Goal: Find specific page/section: Find specific page/section

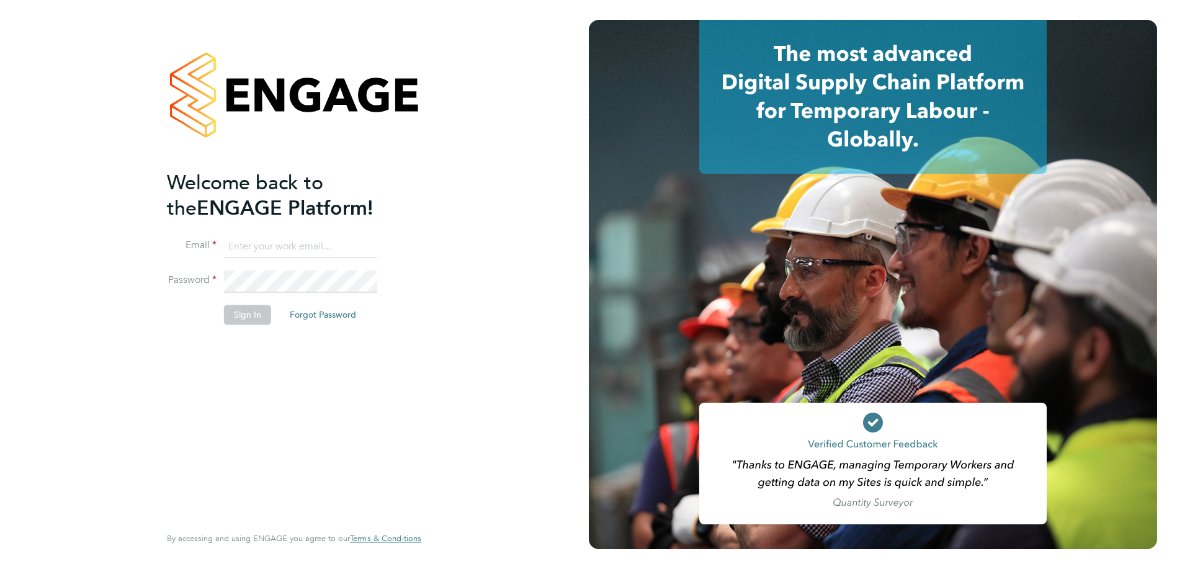
type input "[PERSON_NAME][EMAIL_ADDRESS][PERSON_NAME][DOMAIN_NAME]"
click at [242, 320] on button "Sign In" at bounding box center [247, 315] width 47 height 20
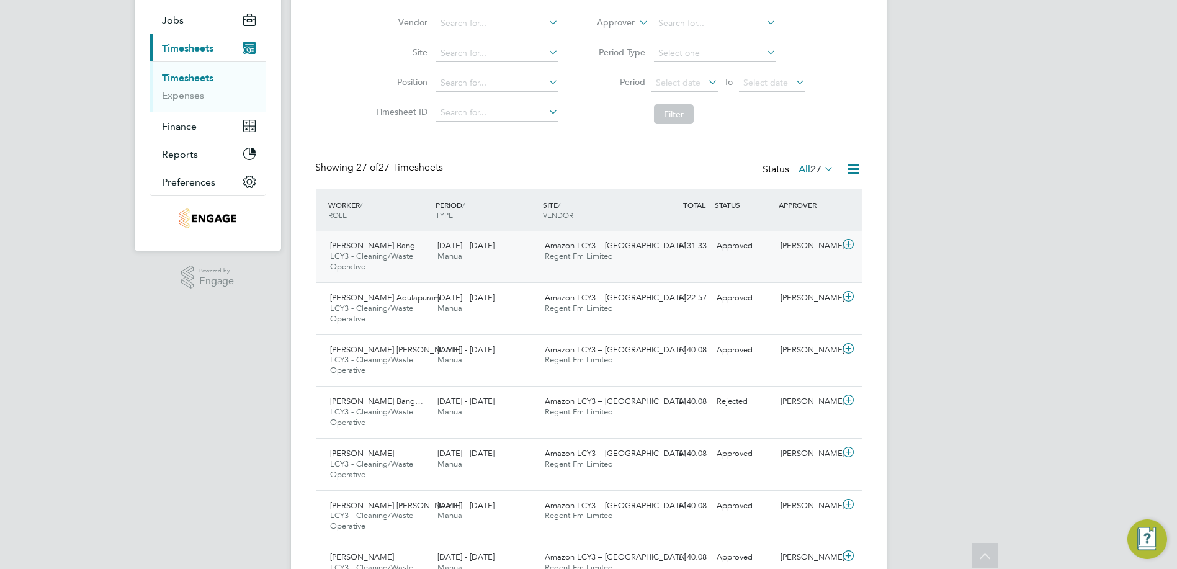
click at [846, 245] on icon at bounding box center [849, 245] width 16 height 10
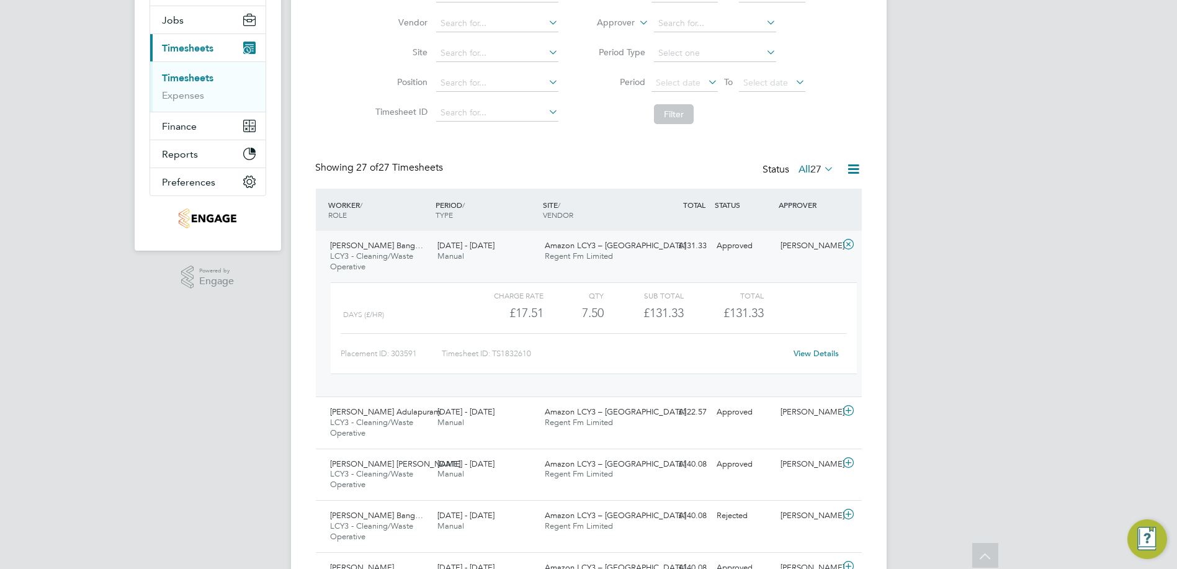
click at [813, 353] on link "View Details" at bounding box center [816, 353] width 45 height 11
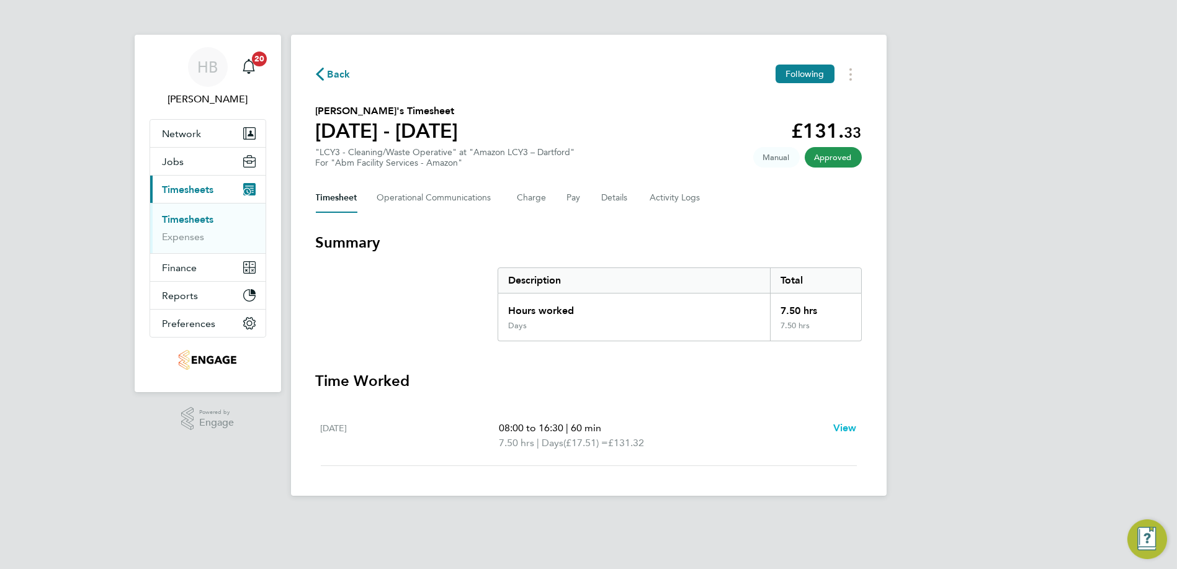
click at [853, 425] on span "View" at bounding box center [845, 428] width 24 height 12
select select "60"
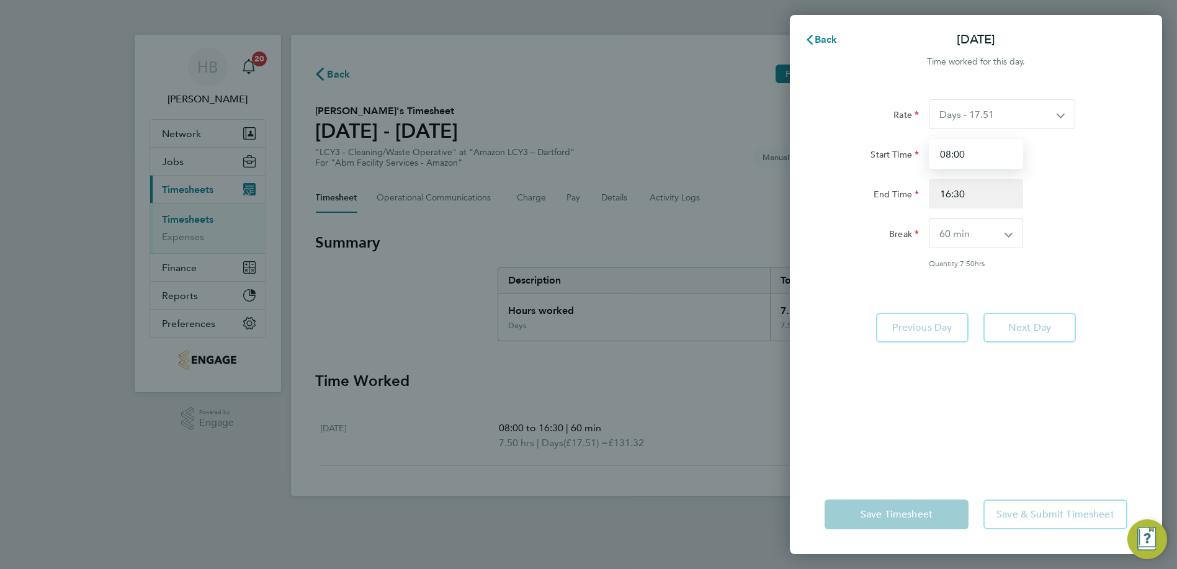
click at [945, 168] on input "08:00" at bounding box center [976, 154] width 94 height 30
click at [675, 215] on div "Back [DATE] Time worked for this day. Rate Days - 17.51 Nights - 20.42 Start Ti…" at bounding box center [588, 284] width 1177 height 569
click at [809, 48] on button "Back" at bounding box center [821, 39] width 58 height 25
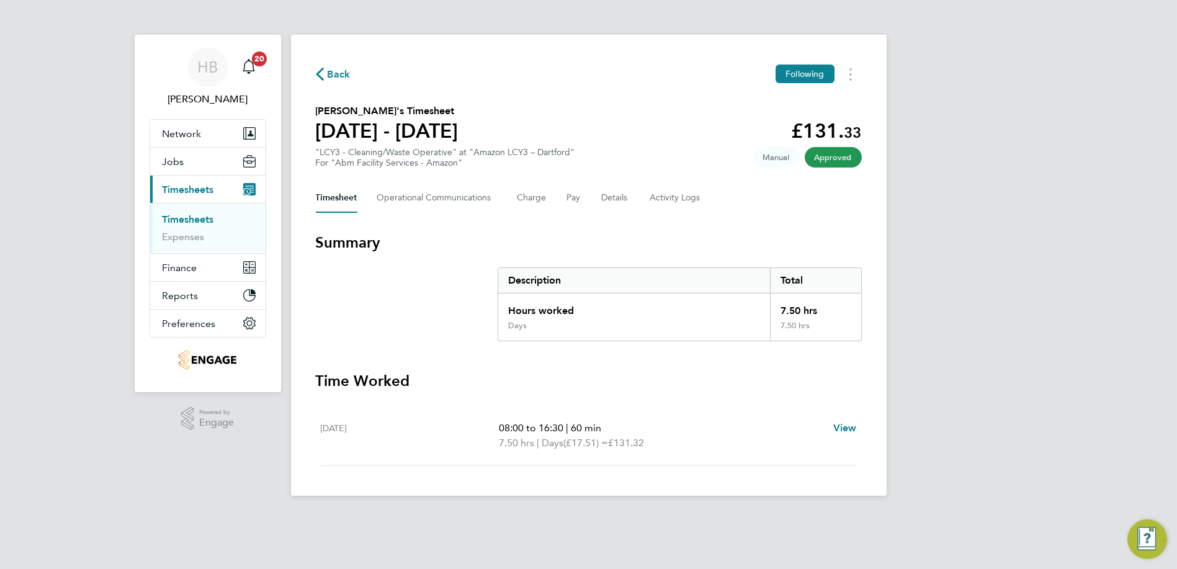
click at [190, 220] on link "Timesheets" at bounding box center [188, 219] width 51 height 12
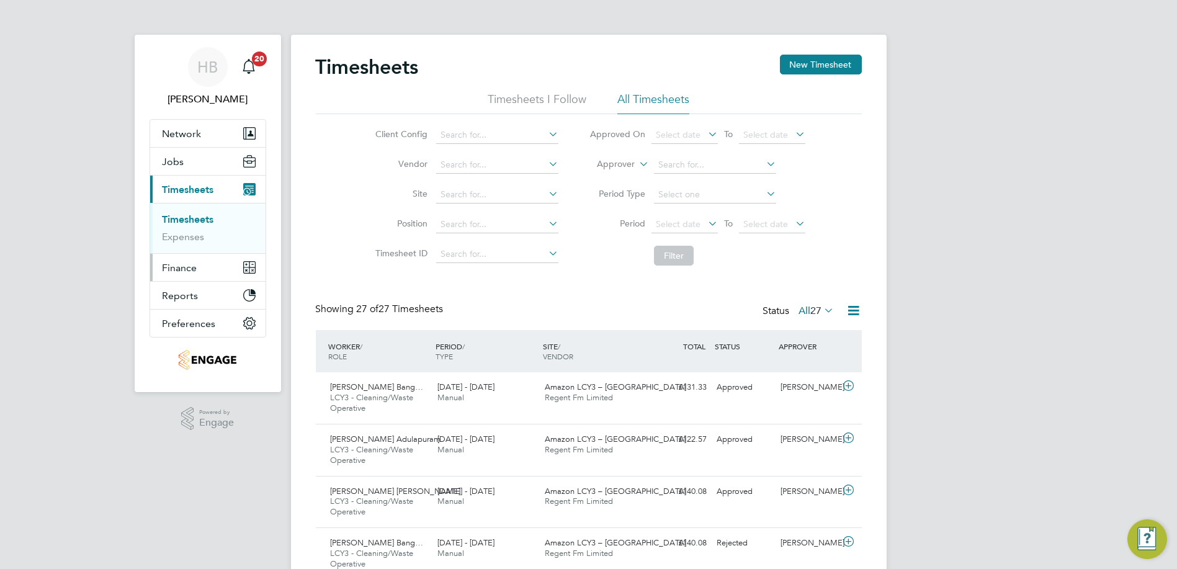
click at [159, 262] on button "Finance" at bounding box center [207, 267] width 115 height 27
click at [180, 246] on link "Invoices & Credit Notes" at bounding box center [202, 253] width 78 height 24
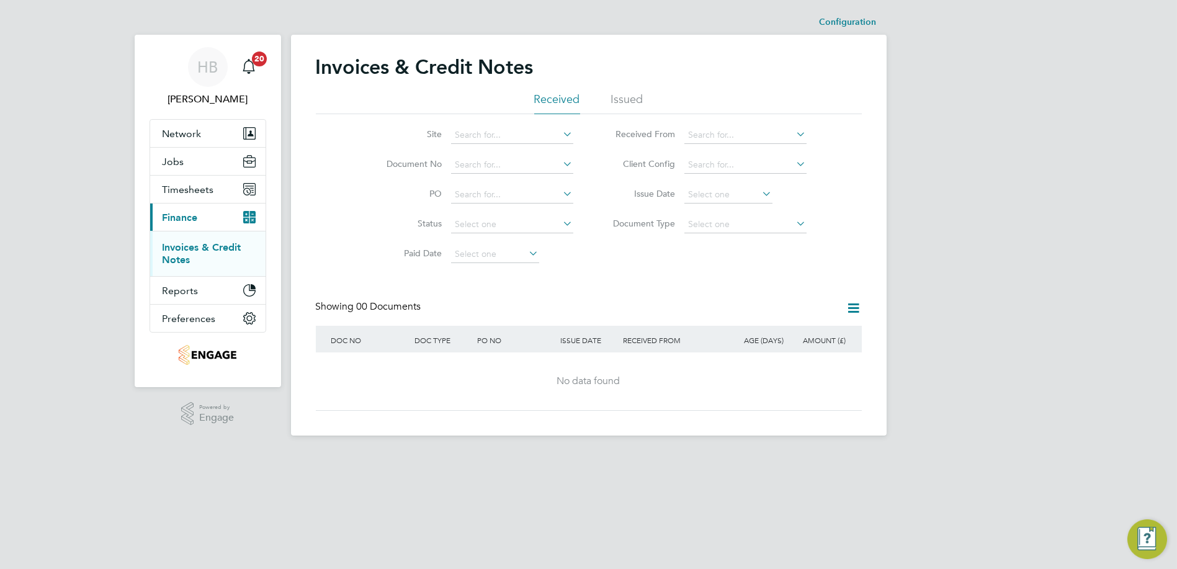
click at [183, 217] on span "Finance" at bounding box center [180, 218] width 35 height 12
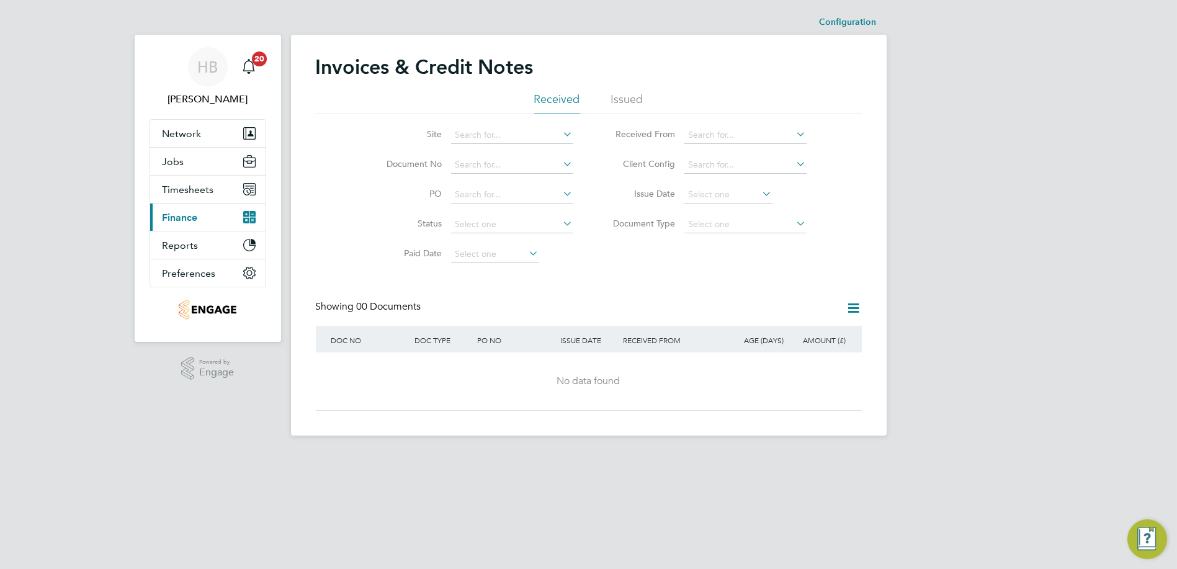
click at [179, 221] on span "Finance" at bounding box center [180, 218] width 35 height 12
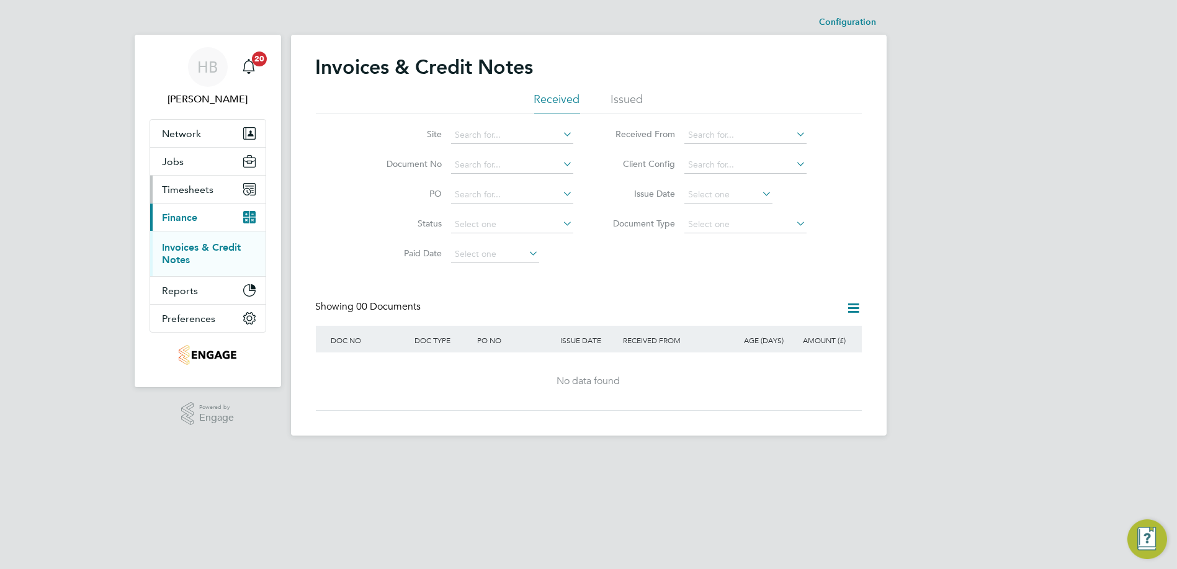
click at [165, 182] on button "Timesheets" at bounding box center [207, 189] width 115 height 27
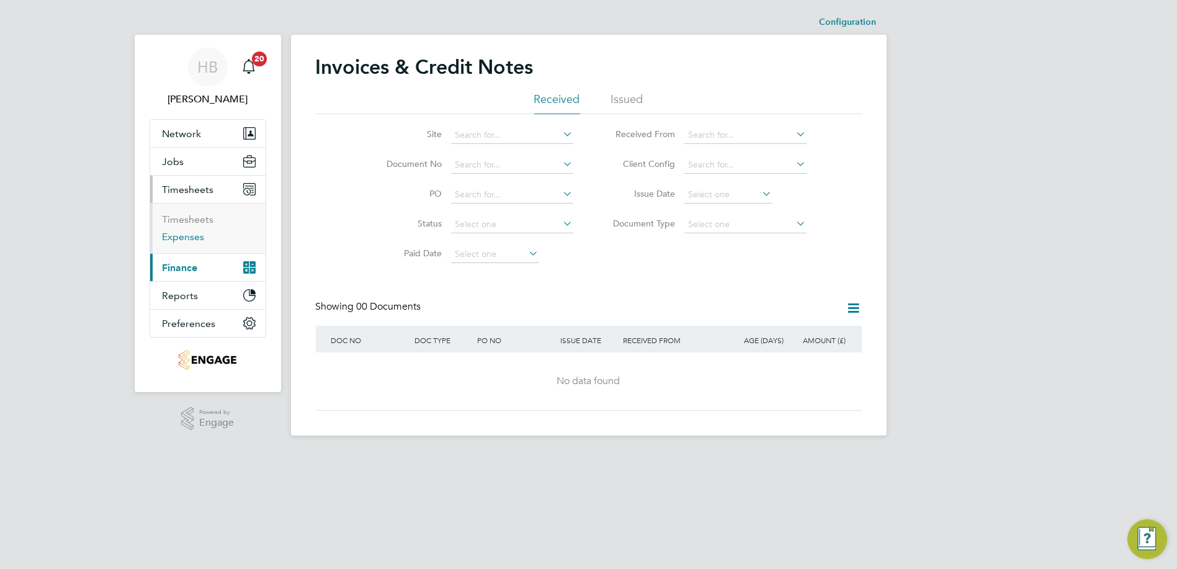
click at [179, 238] on link "Expenses" at bounding box center [184, 237] width 42 height 12
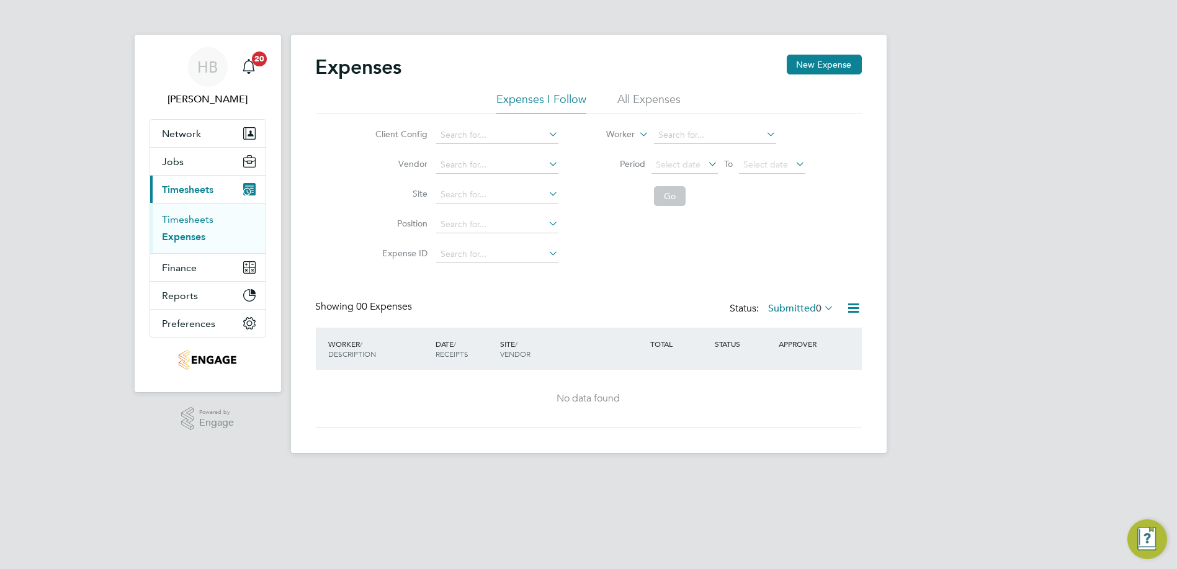
click at [181, 223] on link "Timesheets" at bounding box center [188, 219] width 51 height 12
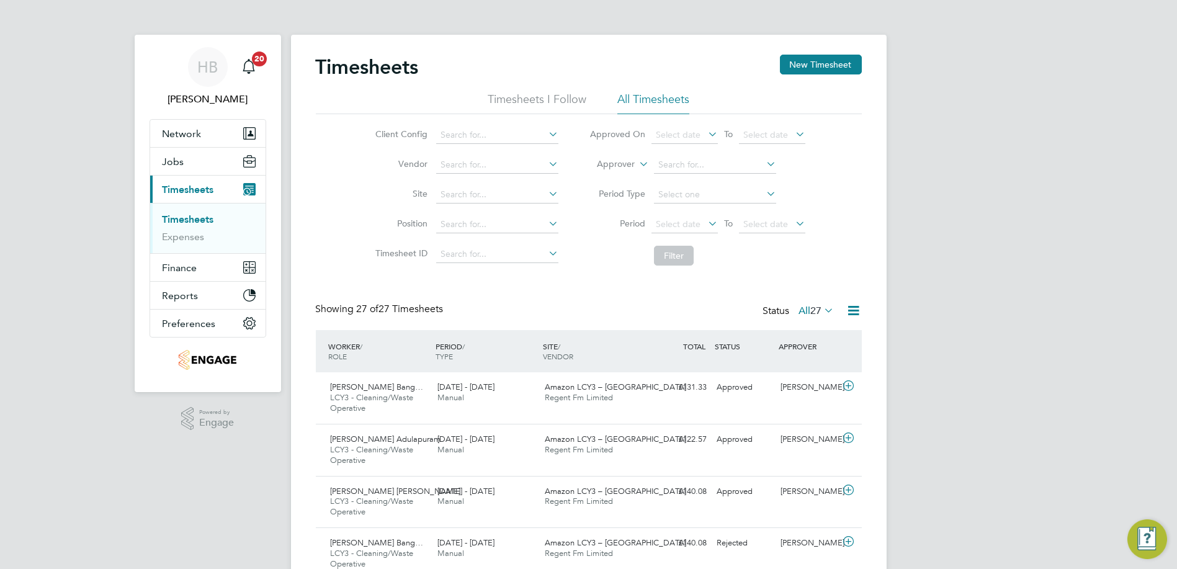
click at [856, 312] on icon at bounding box center [854, 311] width 16 height 16
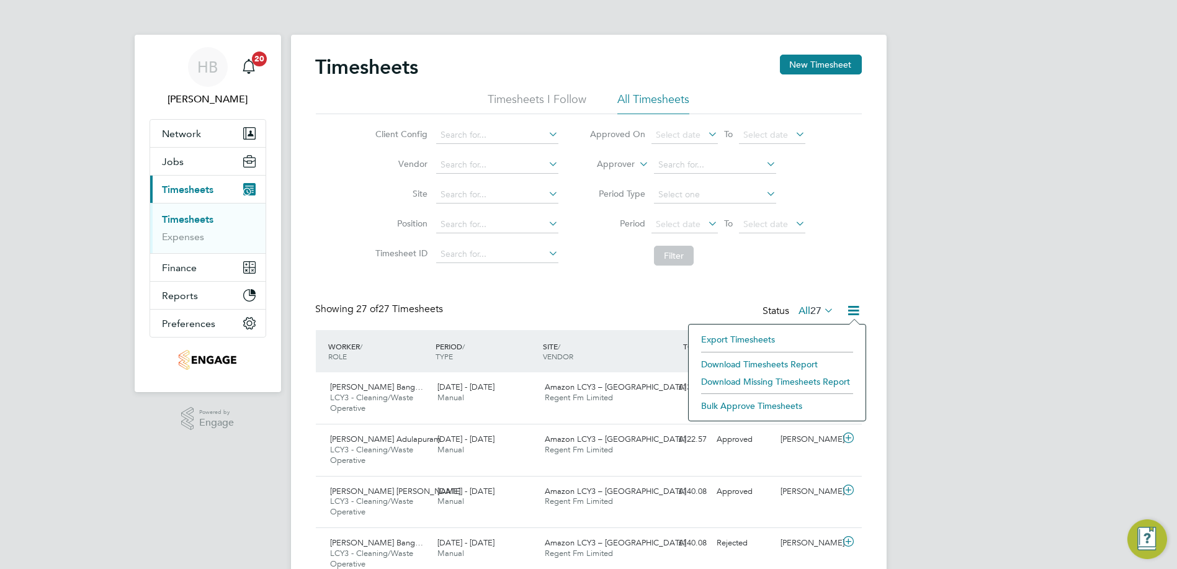
click at [856, 312] on icon at bounding box center [854, 311] width 16 height 16
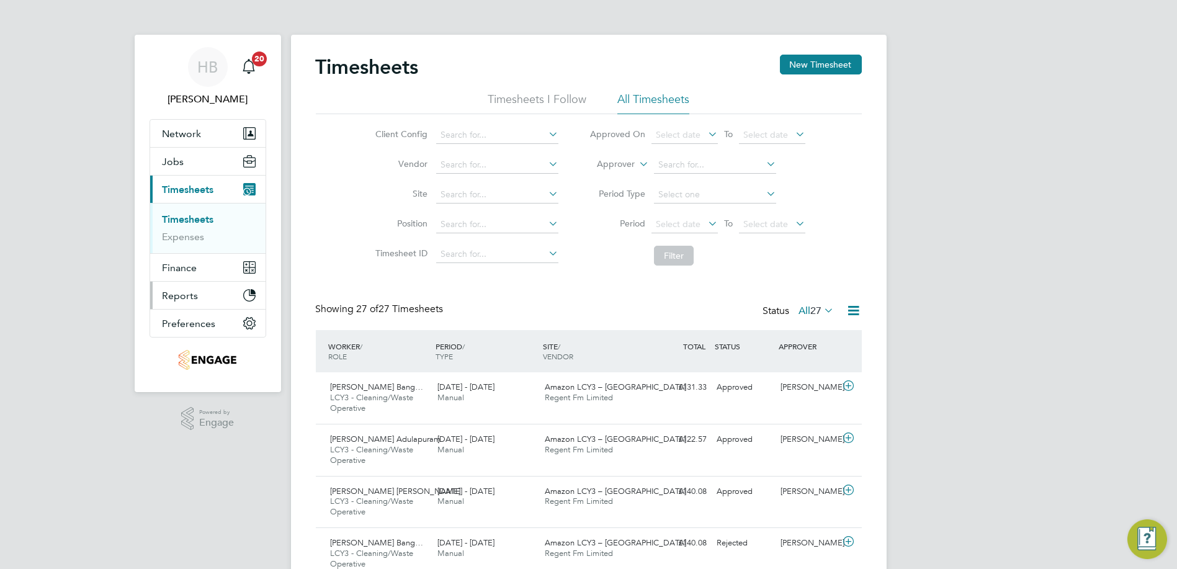
click at [204, 293] on button "Reports" at bounding box center [207, 295] width 115 height 27
click at [214, 275] on link "Margin Report" at bounding box center [196, 275] width 66 height 12
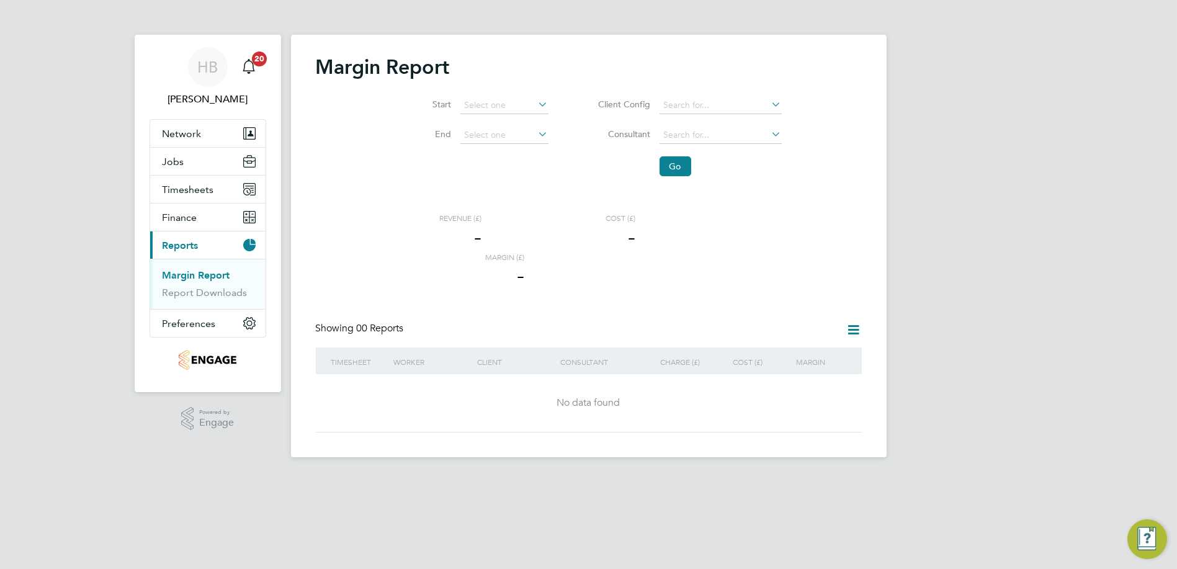
click at [209, 298] on ul "Margin Report Report Downloads" at bounding box center [207, 284] width 115 height 50
click at [210, 293] on link "Report Downloads" at bounding box center [205, 293] width 85 height 12
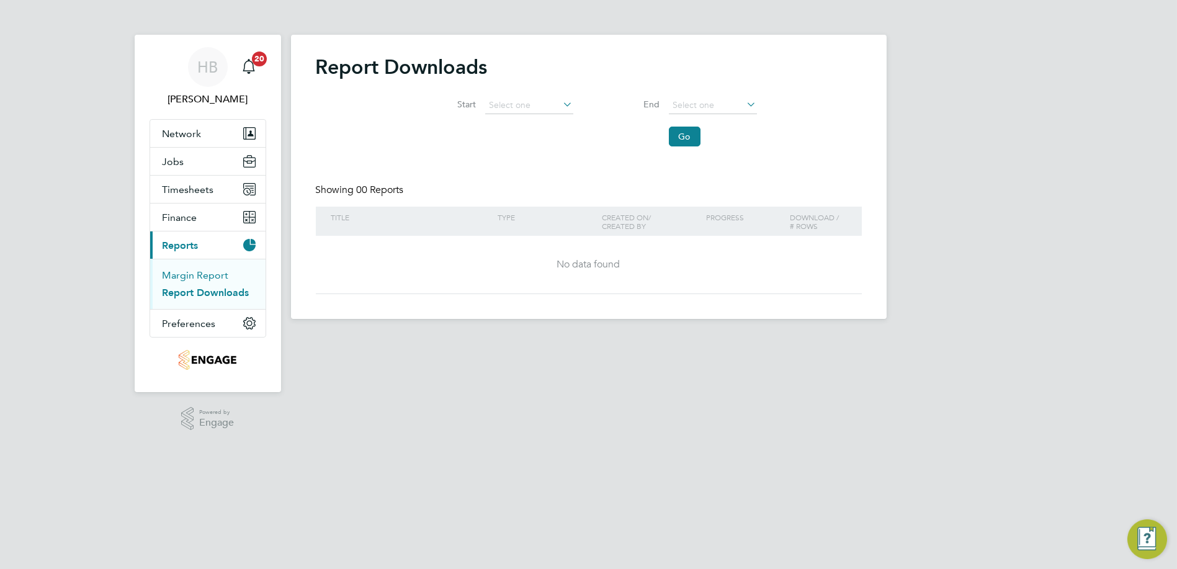
click at [210, 273] on link "Margin Report" at bounding box center [196, 275] width 66 height 12
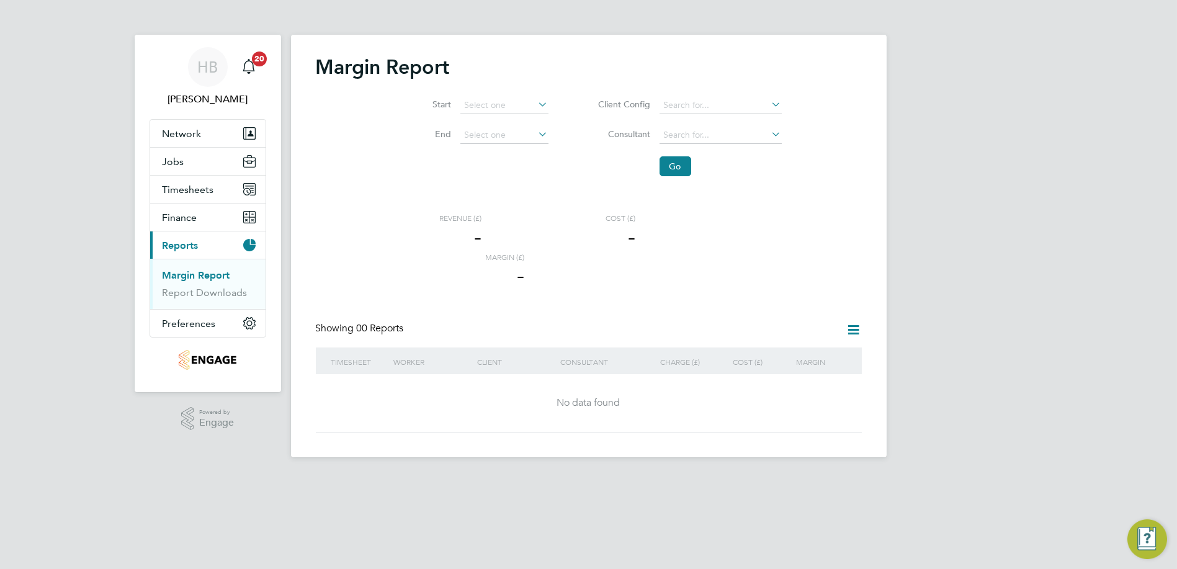
click at [156, 274] on ul "Margin Report Report Downloads" at bounding box center [207, 284] width 115 height 50
click at [193, 164] on button "Jobs" at bounding box center [207, 161] width 115 height 27
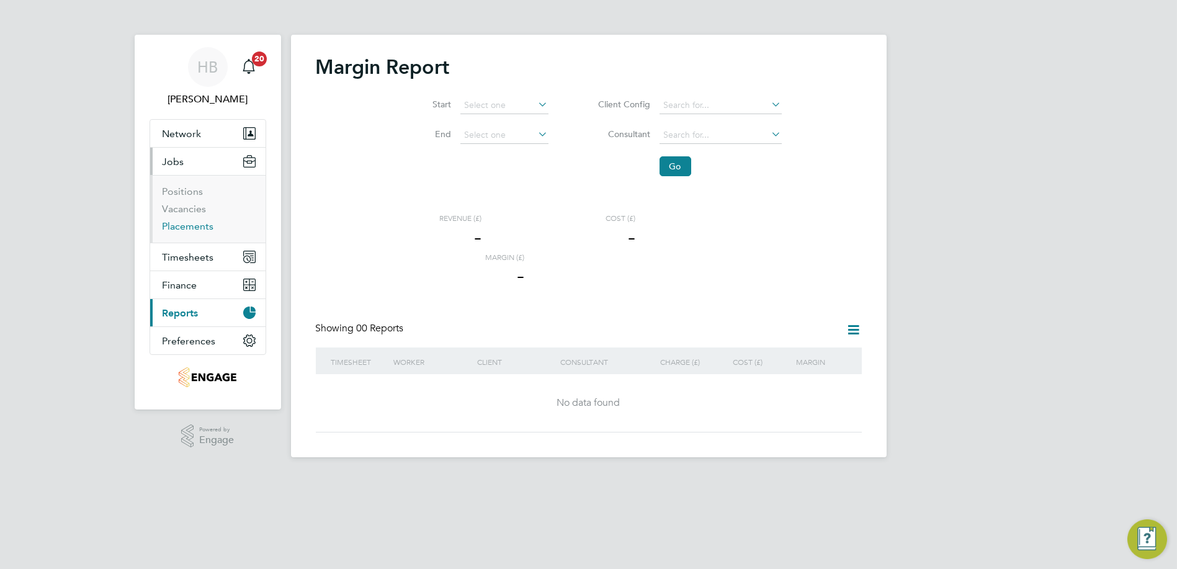
click at [186, 225] on link "Placements" at bounding box center [188, 226] width 51 height 12
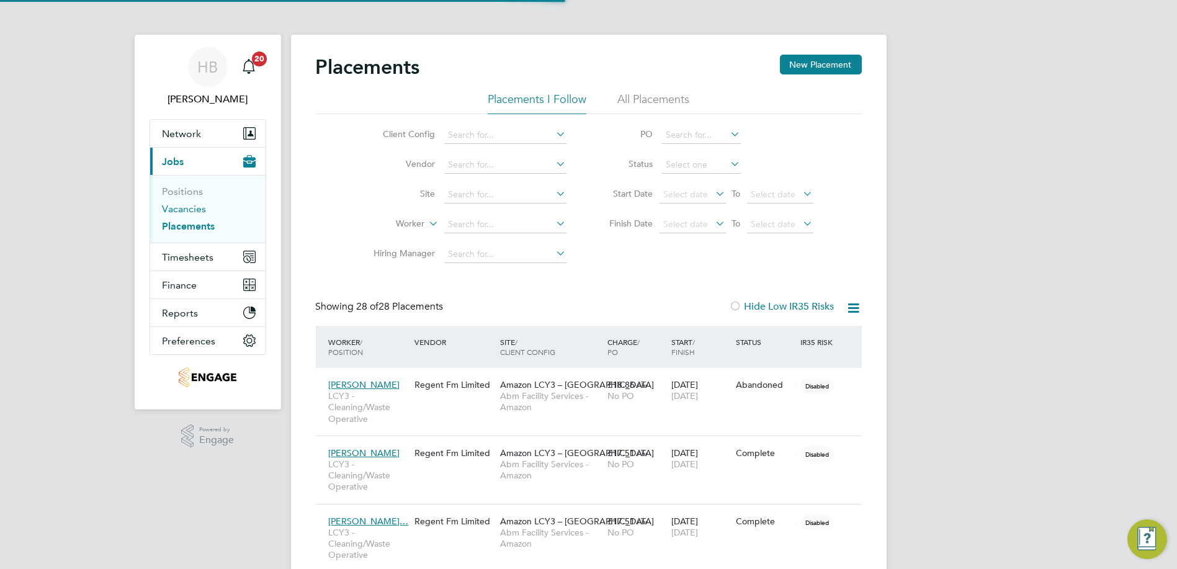
click at [186, 212] on link "Vacancies" at bounding box center [185, 209] width 44 height 12
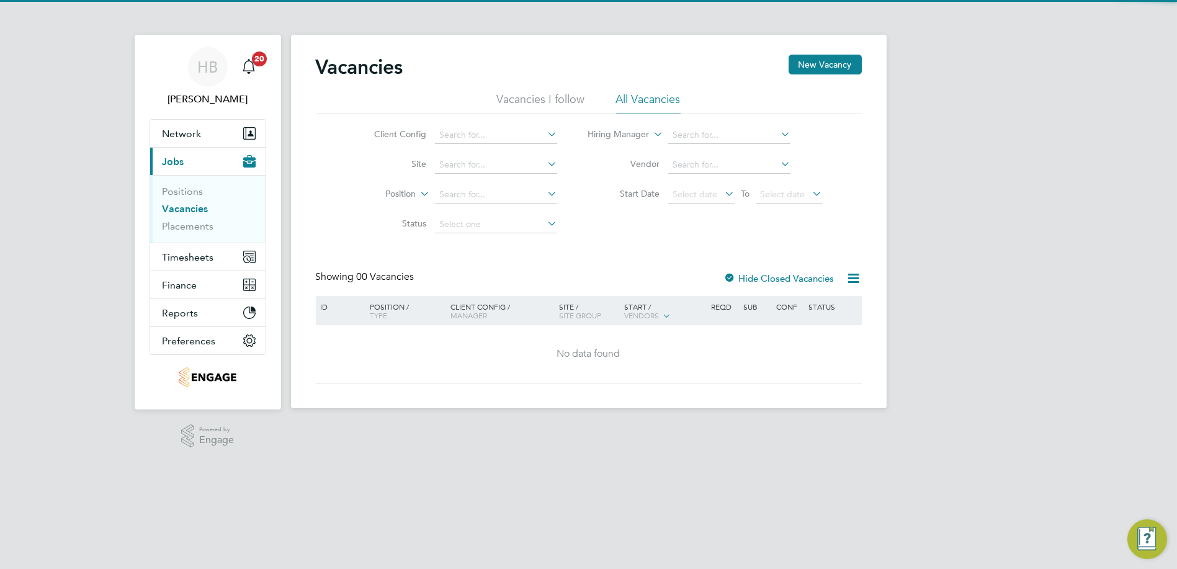
click at [187, 218] on li "Vacancies" at bounding box center [209, 211] width 93 height 17
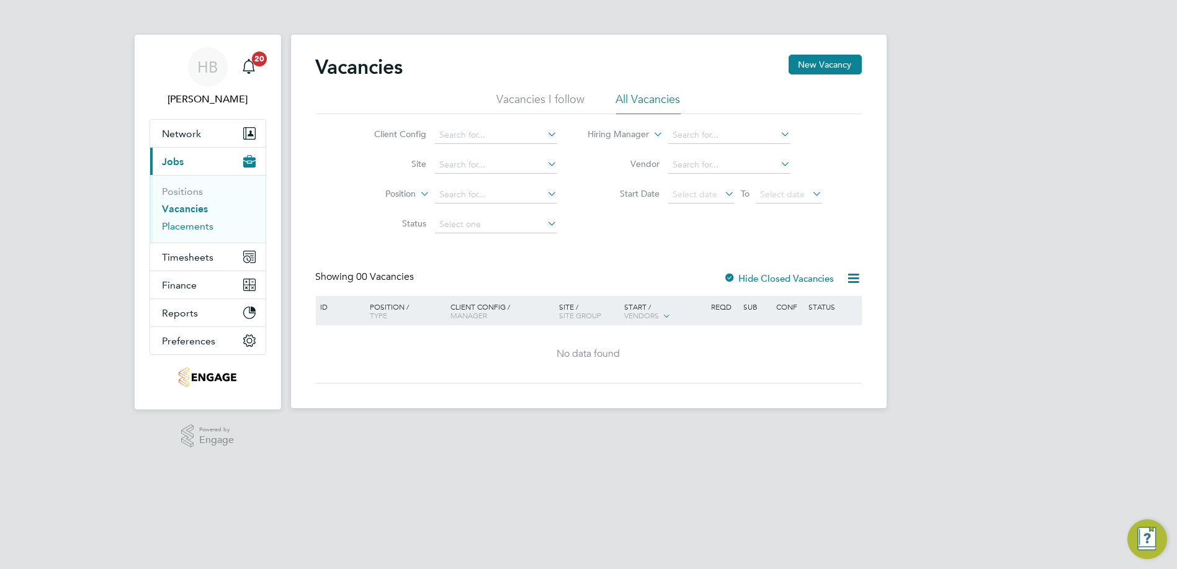
click at [187, 222] on link "Placements" at bounding box center [188, 226] width 51 height 12
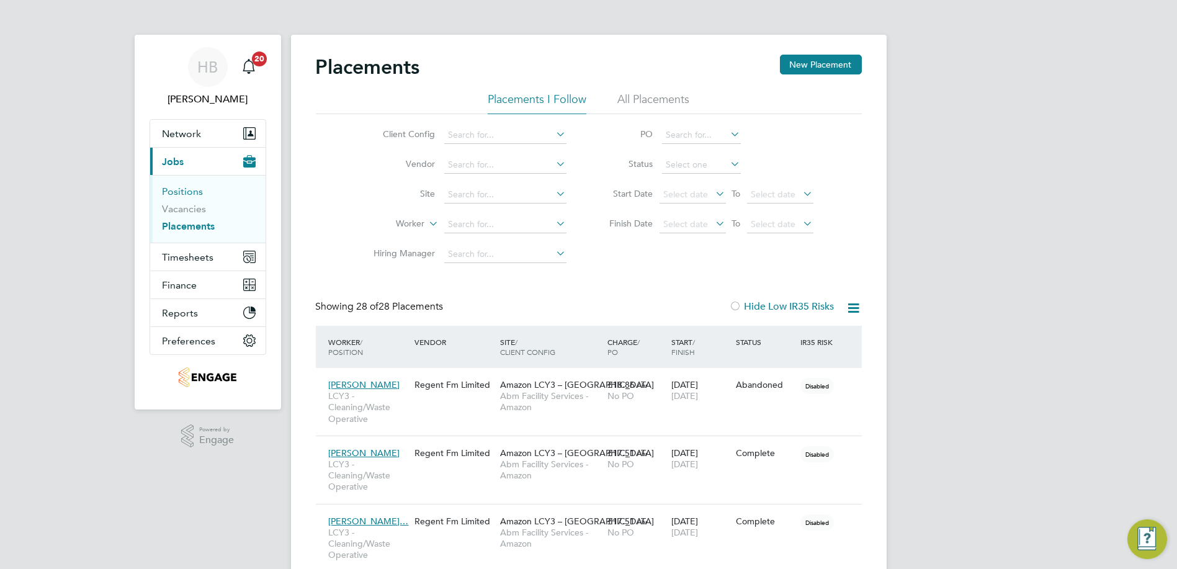
click at [180, 192] on link "Positions" at bounding box center [183, 192] width 41 height 12
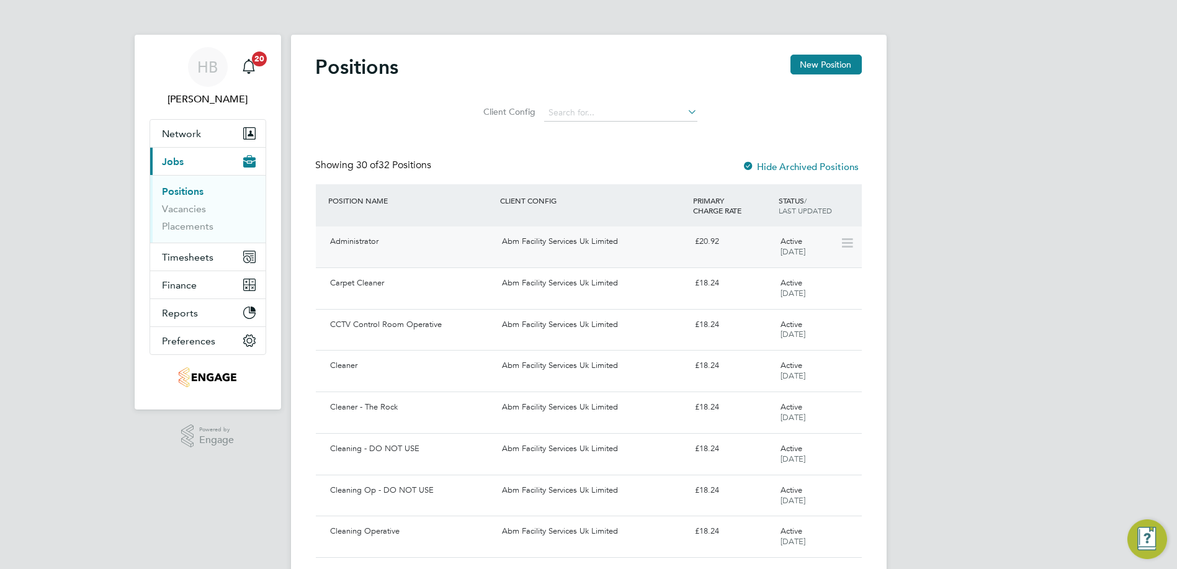
click at [735, 264] on div "Administrator Abm Facility Services Uk Limited £20.92 Active 09 Apr 2025" at bounding box center [589, 246] width 546 height 41
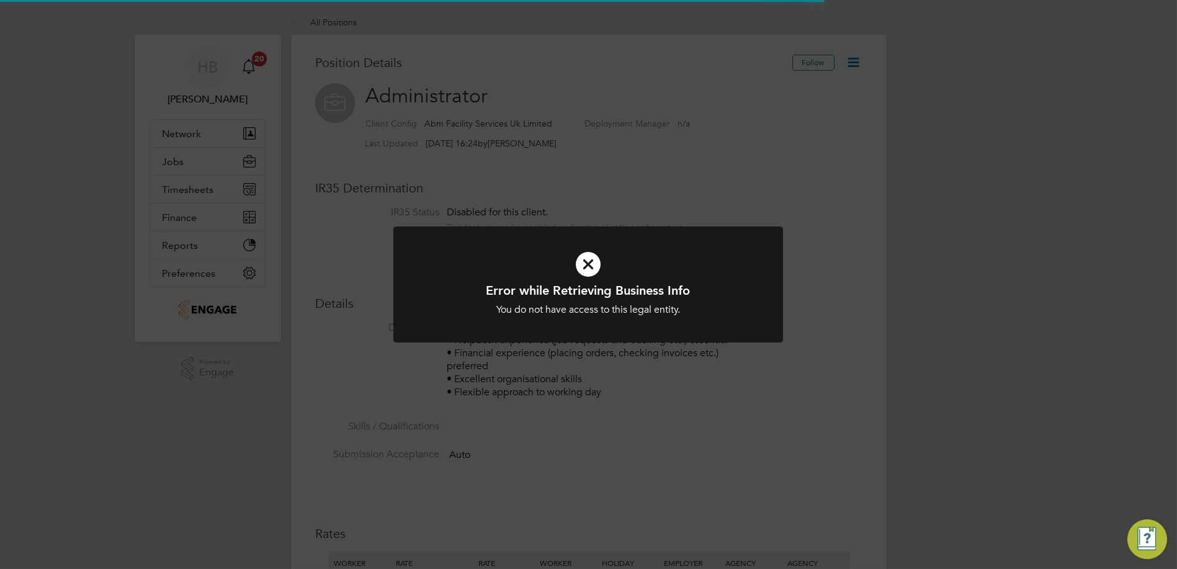
scroll to position [36, 83]
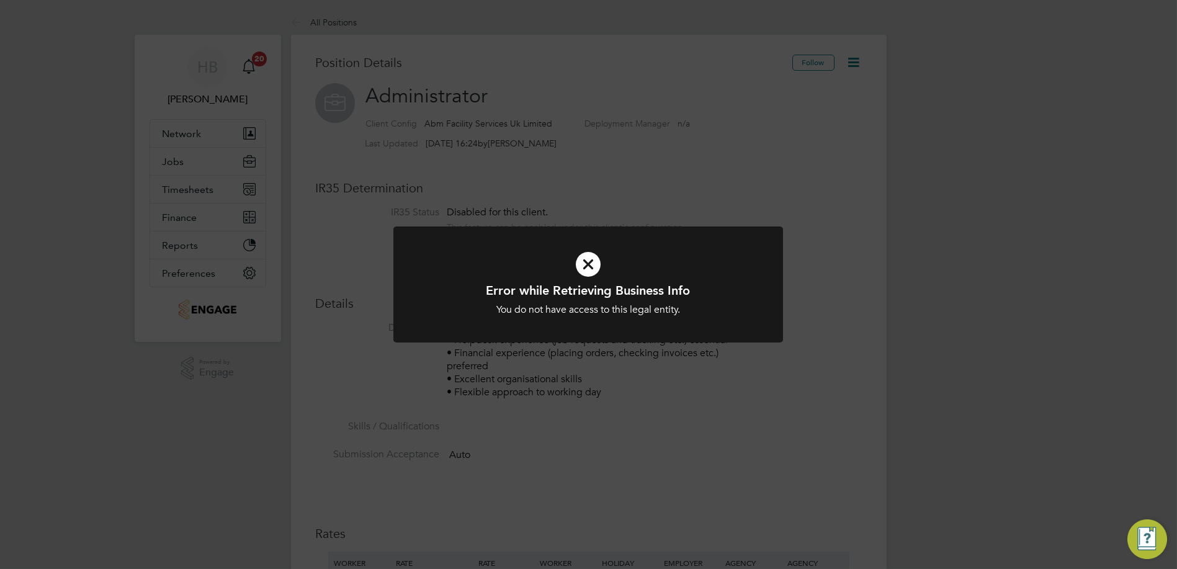
click at [578, 254] on icon at bounding box center [588, 264] width 323 height 48
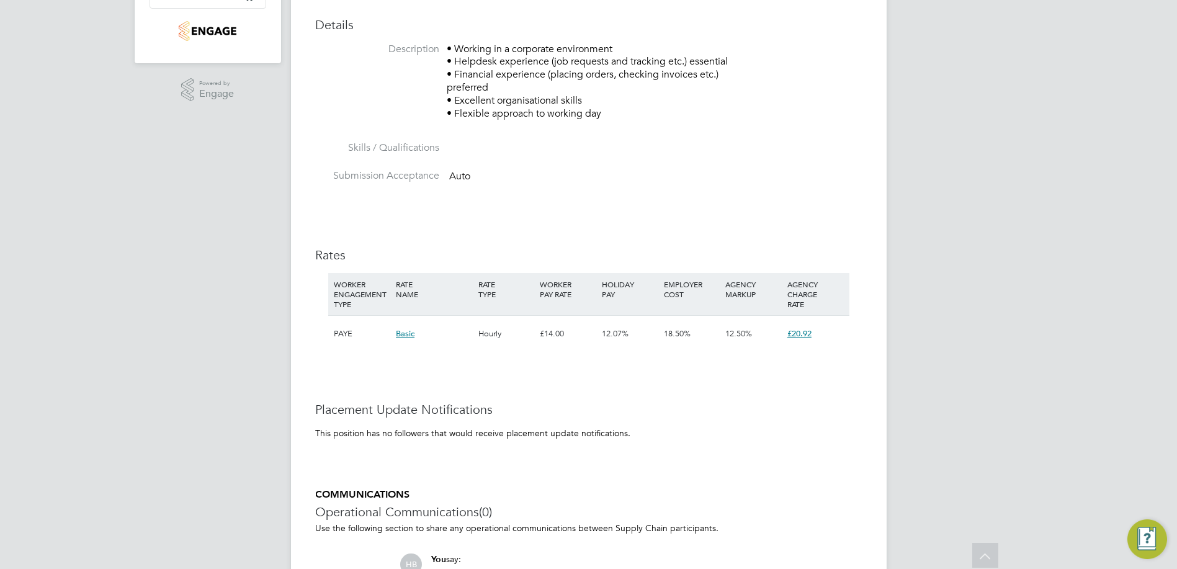
scroll to position [129, 0]
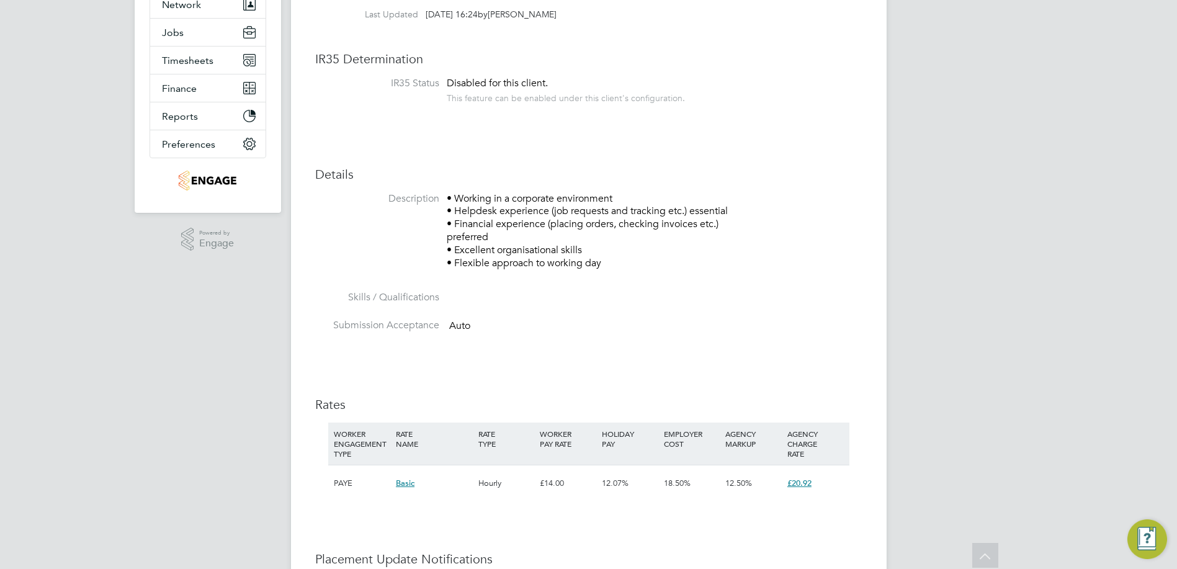
click at [400, 481] on span "Basic" at bounding box center [405, 483] width 19 height 11
click at [496, 408] on h3 "Rates" at bounding box center [589, 404] width 546 height 16
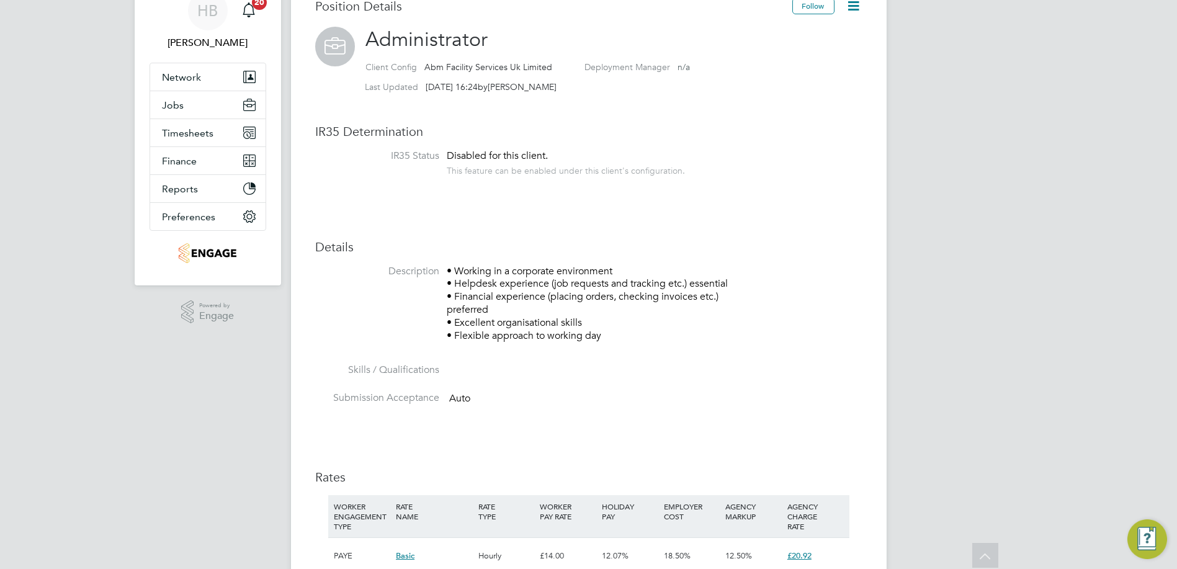
scroll to position [0, 0]
